Goal: Information Seeking & Learning: Learn about a topic

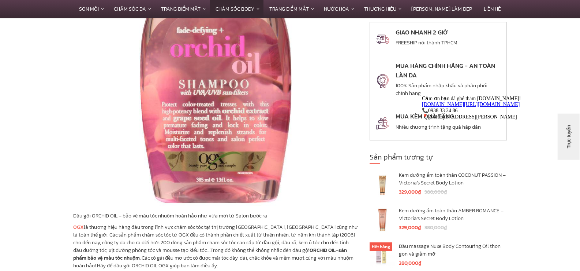
scroll to position [696, 0]
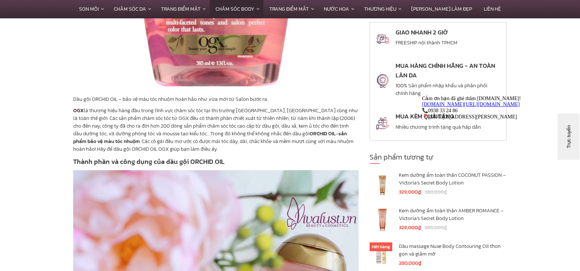
click at [73, 107] on strong "OGX" at bounding box center [78, 111] width 11 height 8
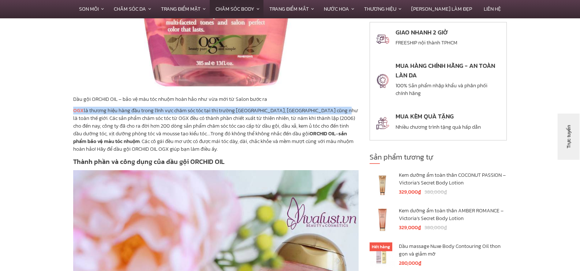
drag, startPoint x: 72, startPoint y: 101, endPoint x: 335, endPoint y: 103, distance: 262.6
copy p "OGX là thương hiệu hàng đầu trong lĩnh vực chăm sóc tóc tại thị trường nước Mỹ,…"
